Goal: Task Accomplishment & Management: Use online tool/utility

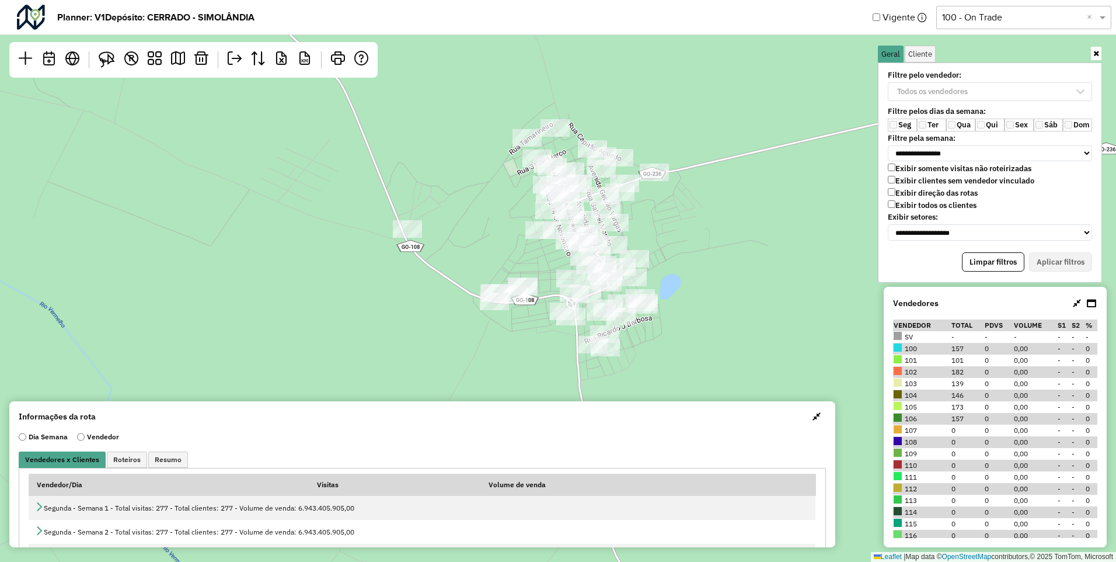
scroll to position [6, 46]
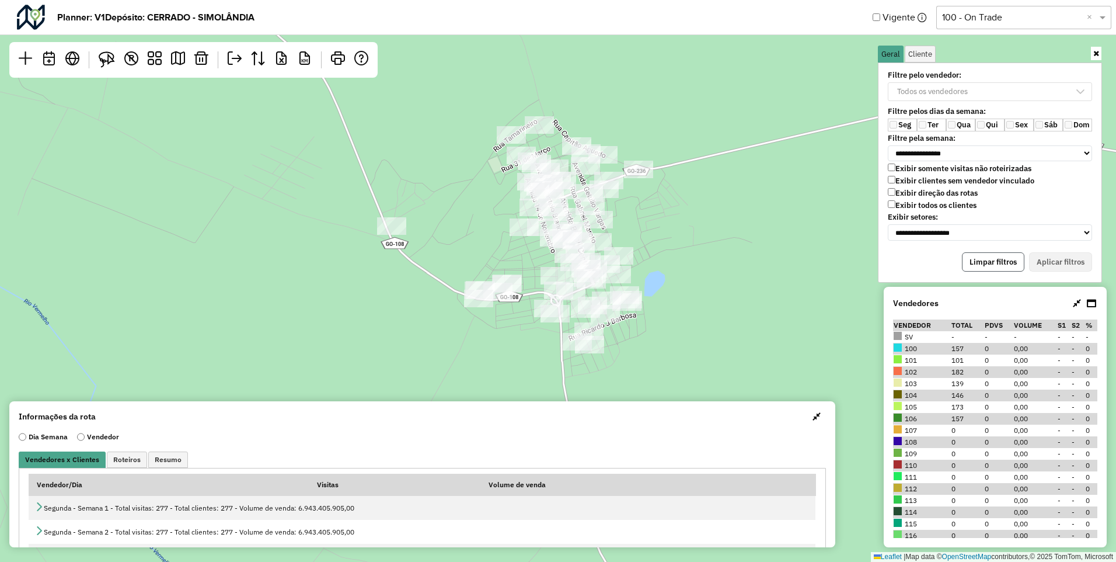
click at [983, 270] on button "Limpar filtros" at bounding box center [993, 262] width 62 height 20
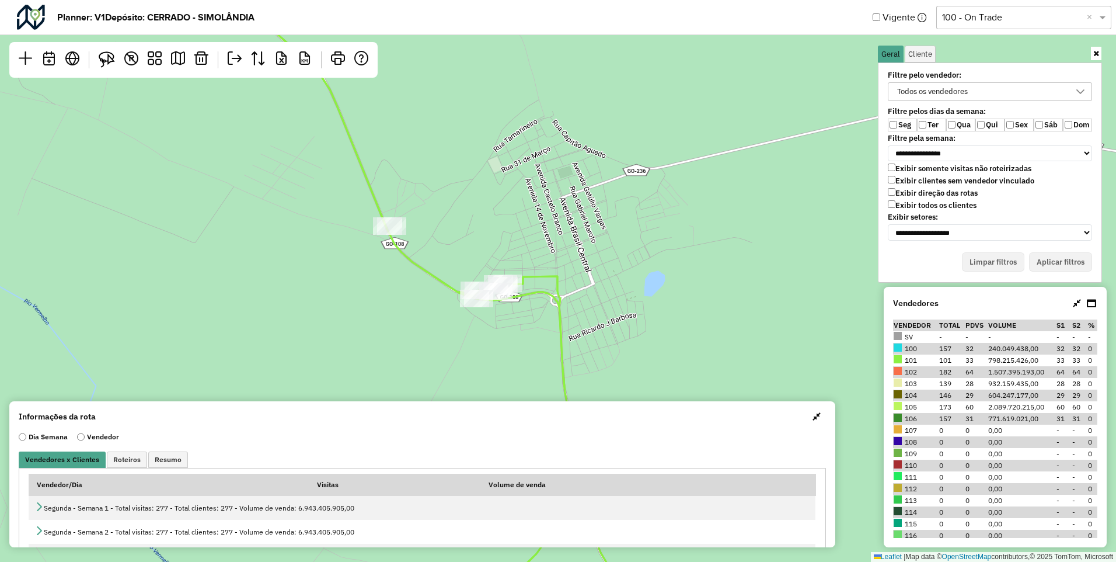
click at [928, 121] on label "Ter" at bounding box center [931, 125] width 29 height 13
click at [985, 126] on label "Qui" at bounding box center [990, 125] width 29 height 13
click at [1055, 250] on div "**********" at bounding box center [990, 172] width 224 height 220
click at [1057, 262] on button "Aplicar filtros" at bounding box center [1060, 262] width 63 height 20
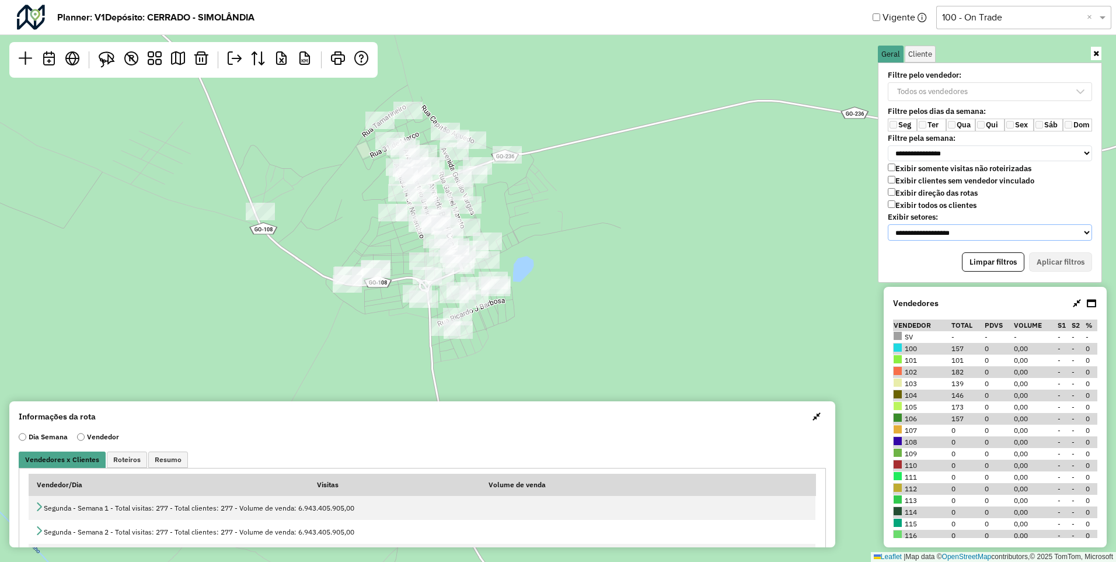
click at [969, 232] on select "**********" at bounding box center [990, 232] width 204 height 16
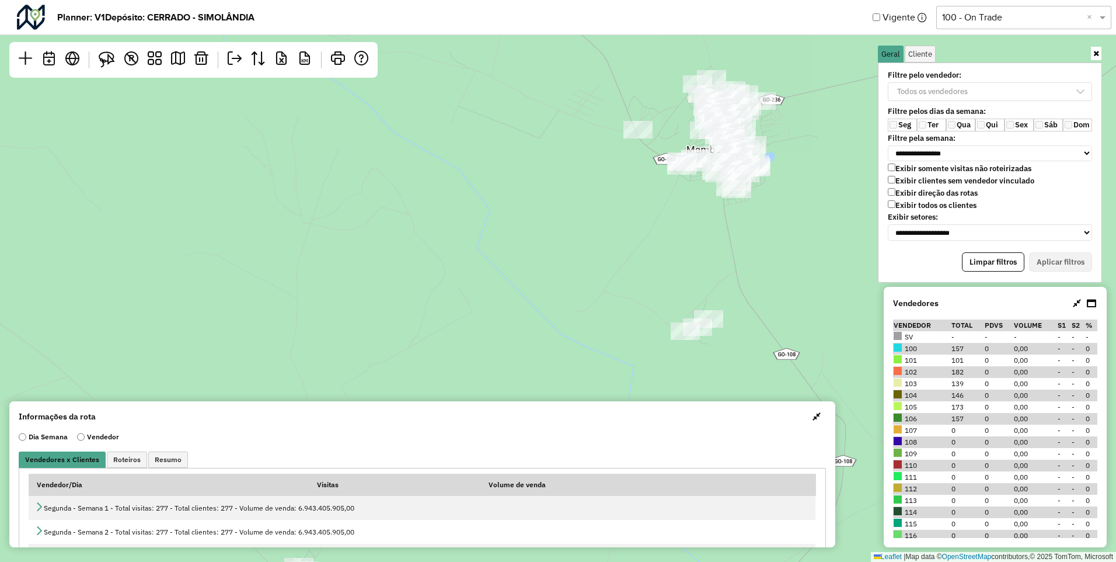
drag, startPoint x: 459, startPoint y: 215, endPoint x: 424, endPoint y: 298, distance: 89.5
click at [427, 300] on div "Leaflet | Map data © OpenStreetMap contributors,© 2025 TomTom, Microsoft" at bounding box center [558, 281] width 1116 height 562
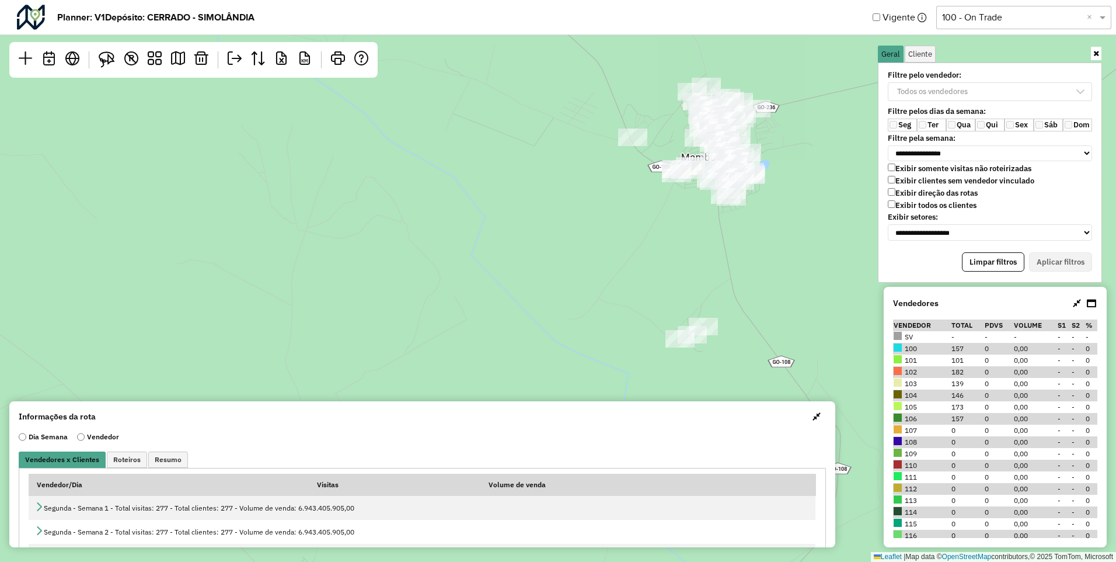
drag, startPoint x: 563, startPoint y: 263, endPoint x: 530, endPoint y: 294, distance: 45.0
click at [530, 294] on div "Leaflet | Map data © OpenStreetMap contributors,© 2025 TomTom, Microsoft" at bounding box center [558, 281] width 1116 height 562
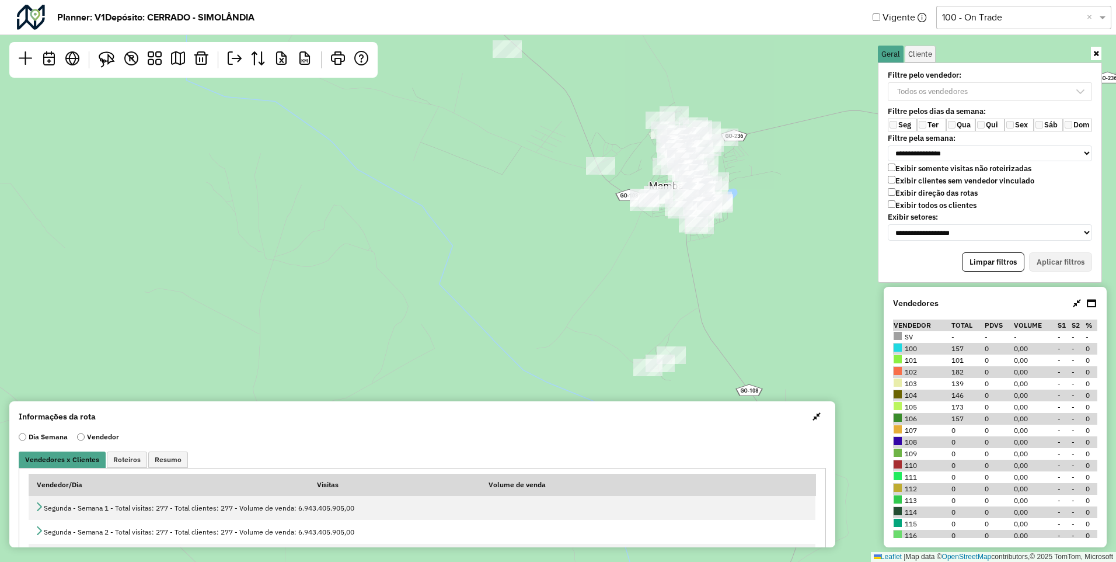
drag, startPoint x: 1015, startPoint y: 262, endPoint x: 976, endPoint y: 256, distance: 39.0
click at [1013, 262] on button "Limpar filtros" at bounding box center [993, 262] width 62 height 20
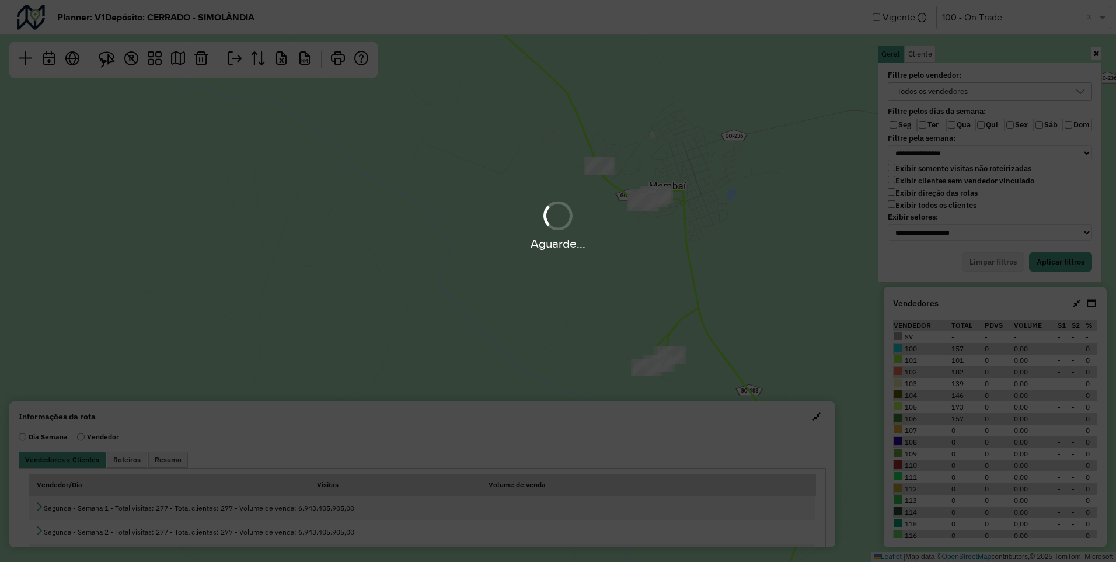
click at [976, 256] on div "Aguarde..." at bounding box center [558, 281] width 1116 height 562
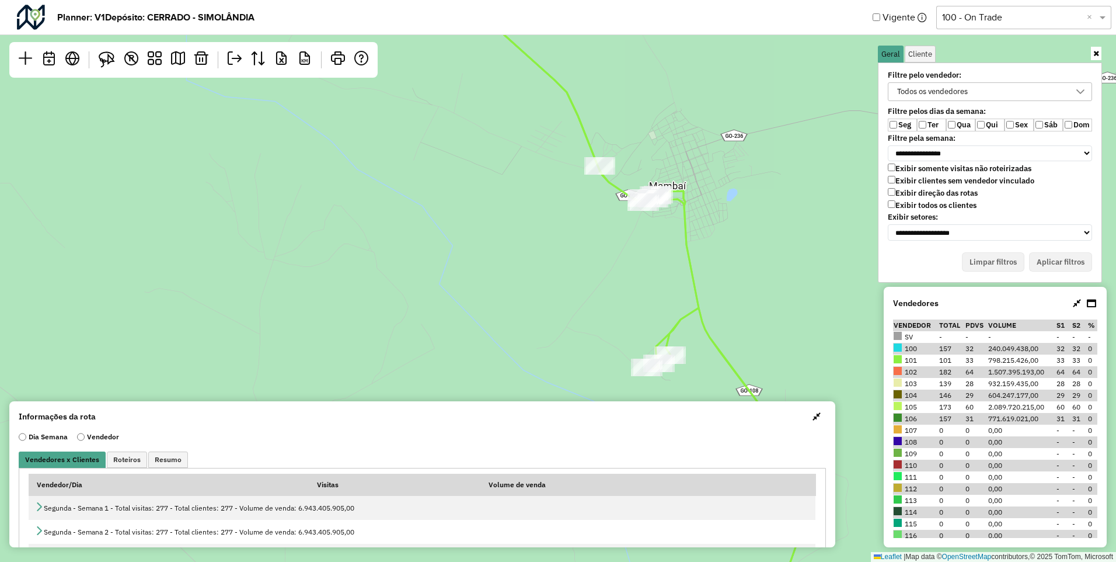
click at [1078, 92] on icon at bounding box center [1081, 91] width 8 height 5
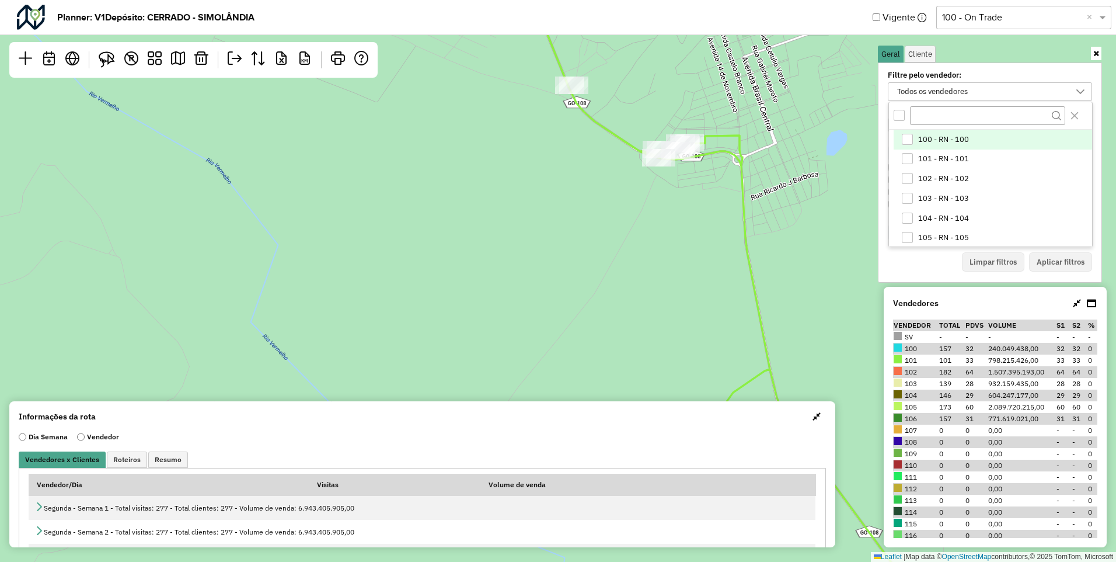
click at [861, 140] on div "Leaflet | Map data © OpenStreetMap contributors,© 2025 TomTom, Microsoft" at bounding box center [558, 281] width 1116 height 562
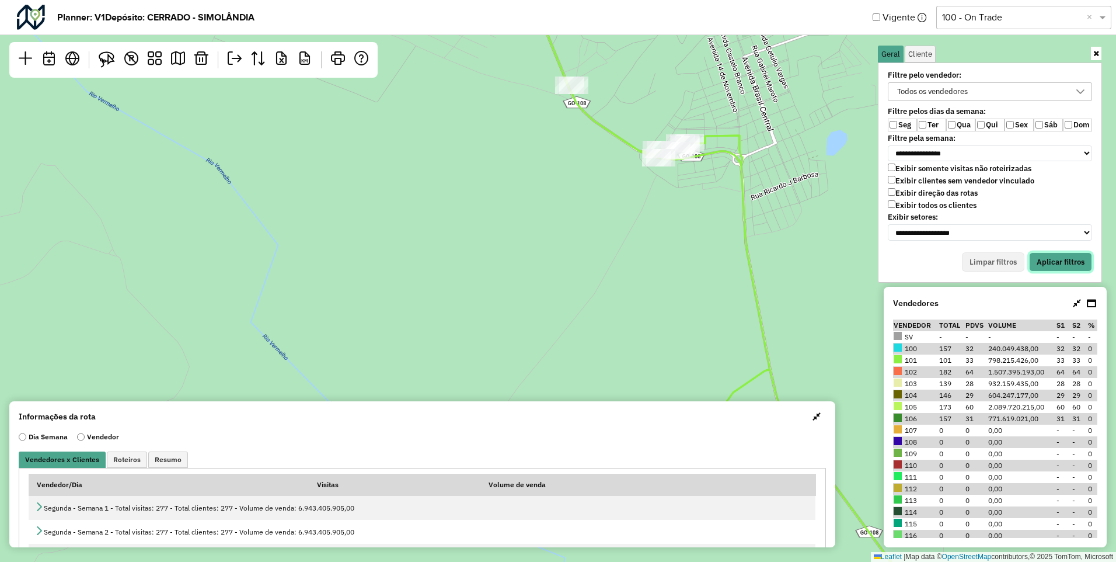
click at [1054, 258] on button "Aplicar filtros" at bounding box center [1060, 262] width 63 height 20
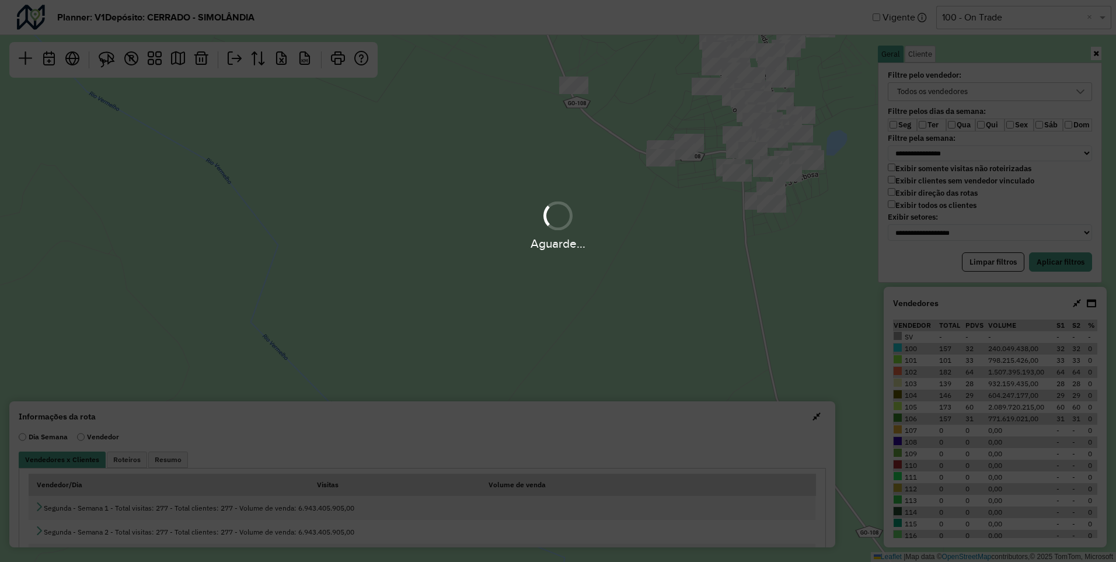
click at [1054, 259] on div "Aguarde..." at bounding box center [558, 281] width 1116 height 562
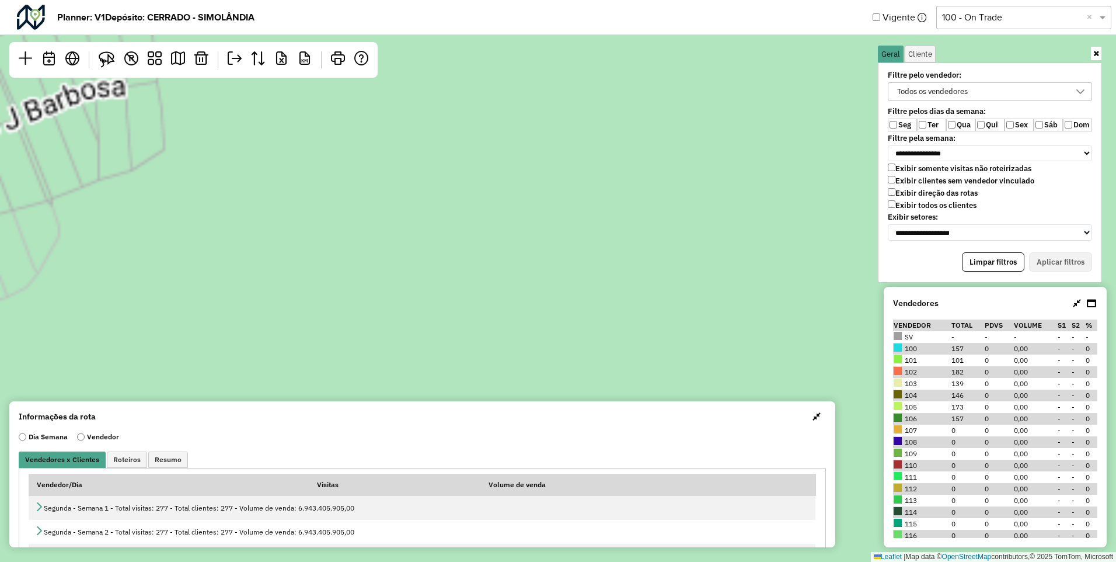
click at [726, 245] on div "Leaflet | Map data © OpenStreetMap contributors,© 2025 TomTom, Microsoft" at bounding box center [558, 281] width 1116 height 562
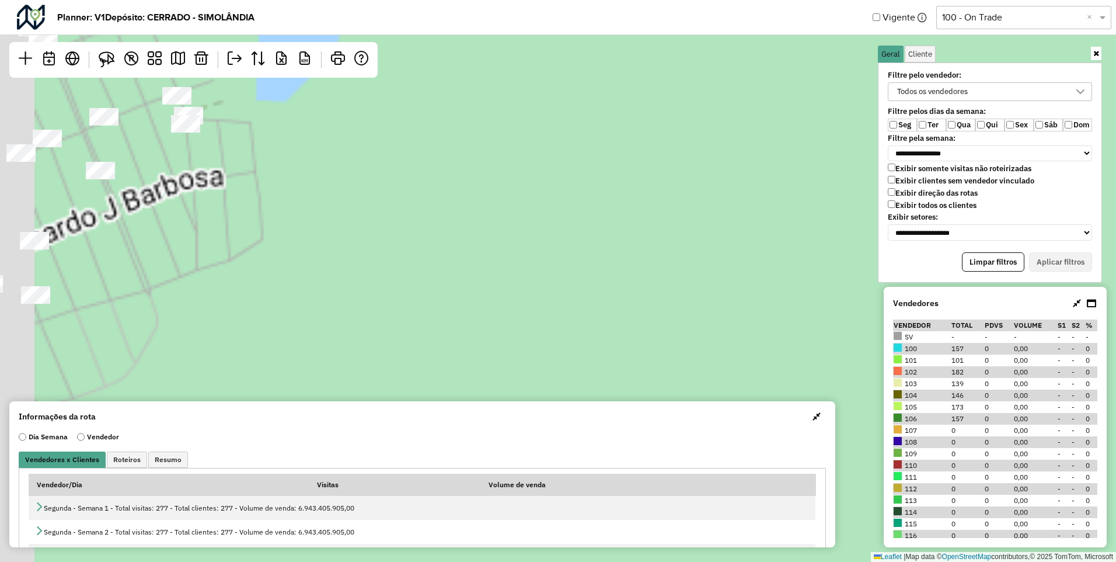
click at [891, 302] on hb-planner "**********" at bounding box center [558, 281] width 1116 height 562
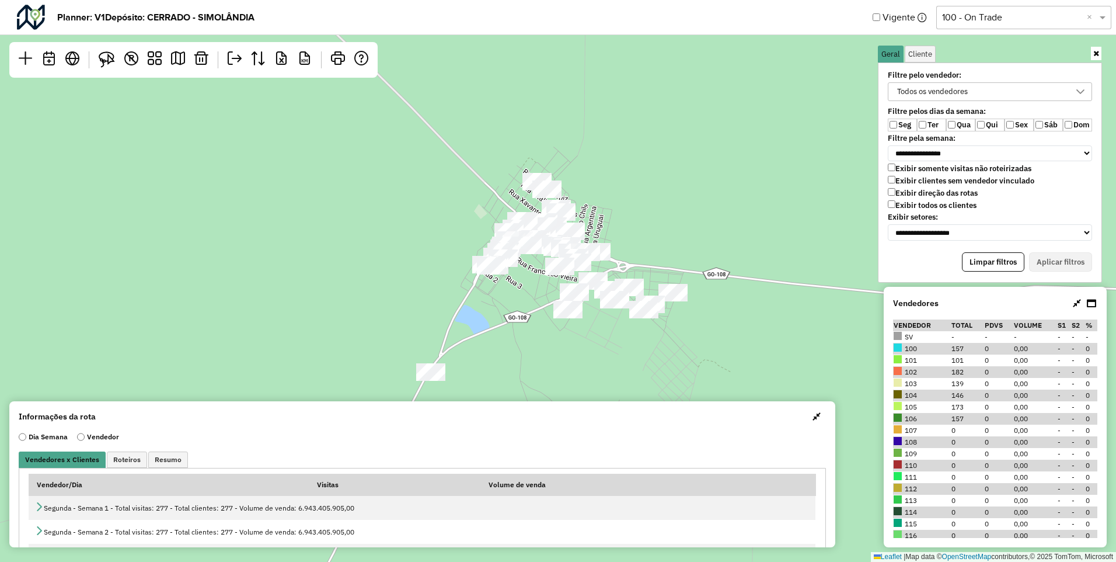
scroll to position [6, 46]
click at [1057, 263] on div "Limpar filtros Aplicar filtros" at bounding box center [990, 262] width 204 height 20
